Goal: Check status: Check status

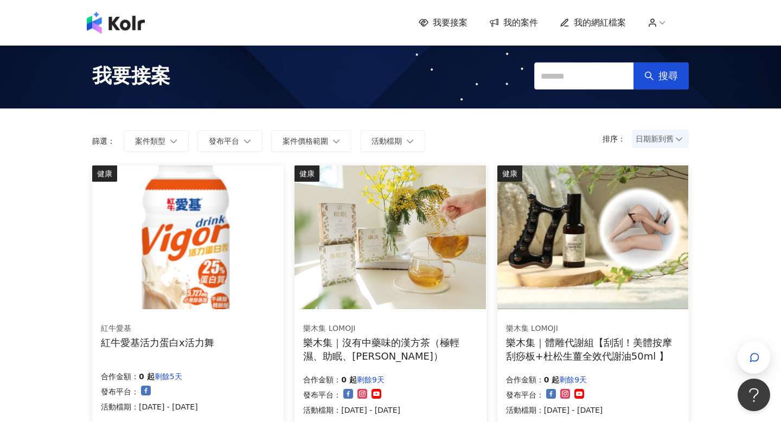
click at [512, 20] on span "我的案件" at bounding box center [521, 23] width 35 height 12
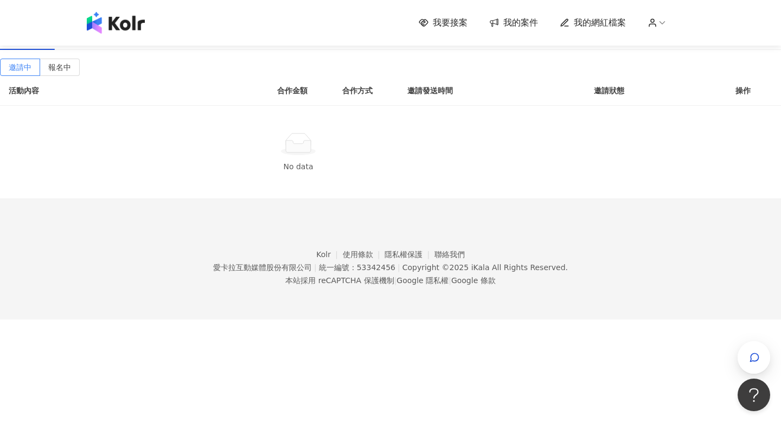
click at [100, 43] on div "進行中(2)" at bounding box center [83, 37] width 34 height 12
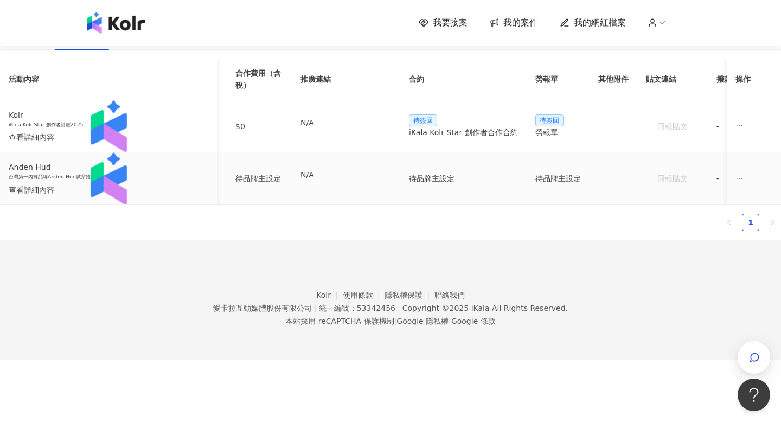
scroll to position [0, 14]
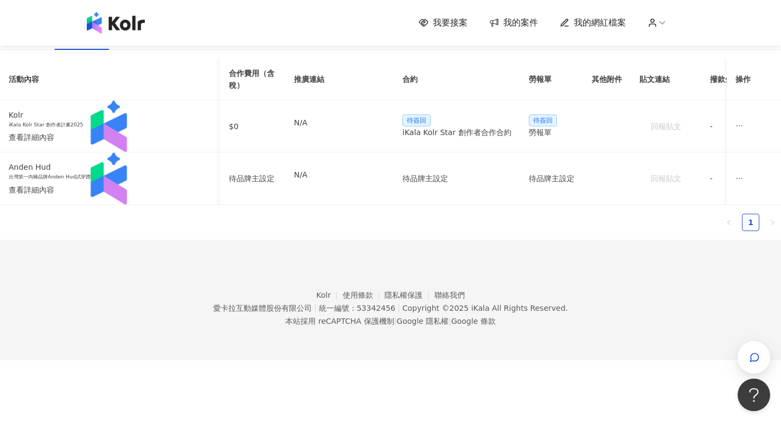
click at [160, 43] on div "已結束(15)" at bounding box center [141, 37] width 39 height 12
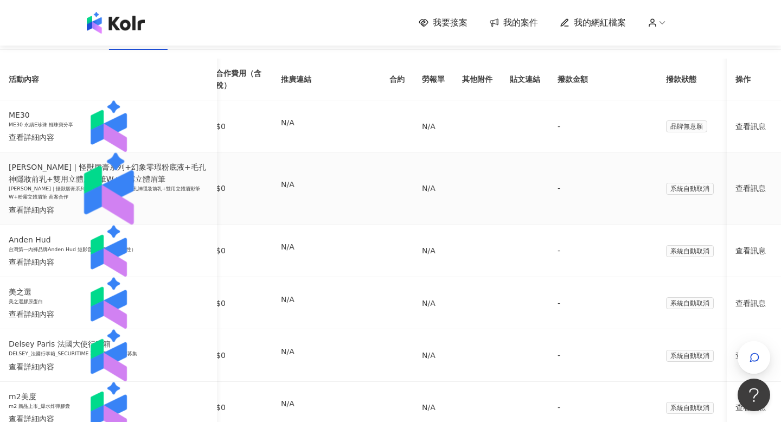
scroll to position [0, 0]
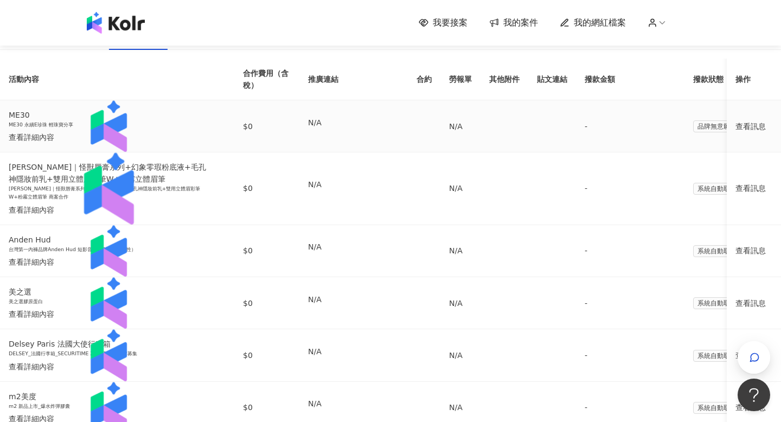
click at [182, 143] on div "查看詳細內容" at bounding box center [109, 137] width 200 height 12
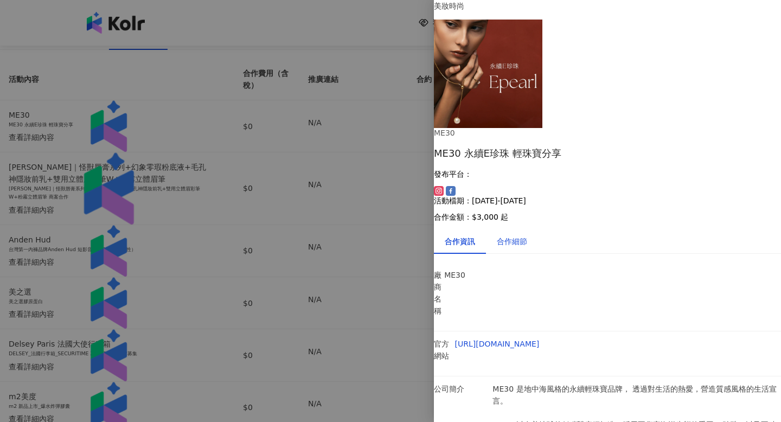
click at [523, 235] on div "合作細節" at bounding box center [512, 241] width 30 height 12
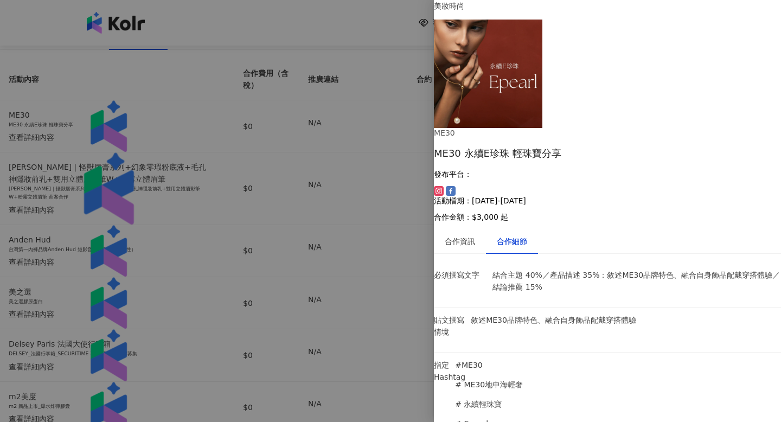
scroll to position [789, 0]
click at [361, 301] on div at bounding box center [390, 211] width 781 height 422
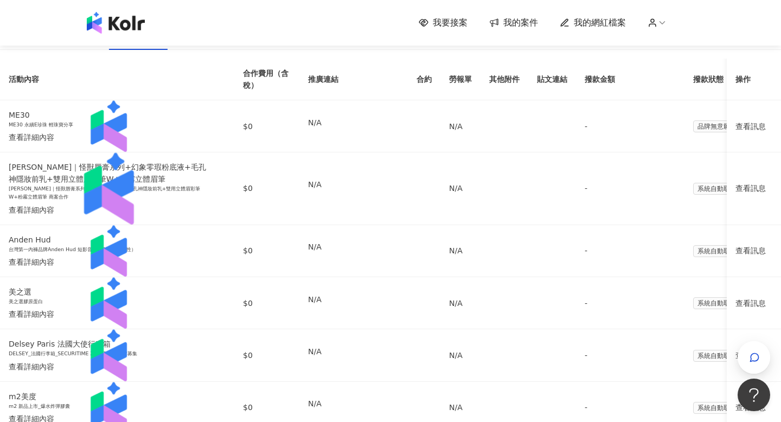
click at [44, 43] on div "確認中(2)" at bounding box center [28, 37] width 34 height 12
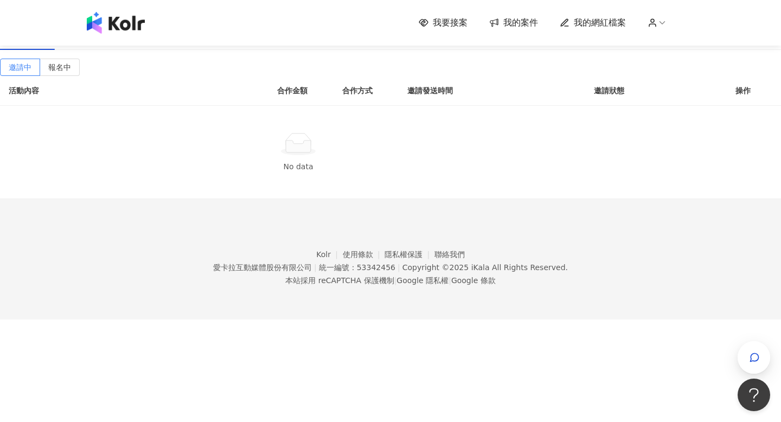
click at [100, 43] on div "進行中(2)" at bounding box center [83, 37] width 34 height 12
